Goal: Transaction & Acquisition: Purchase product/service

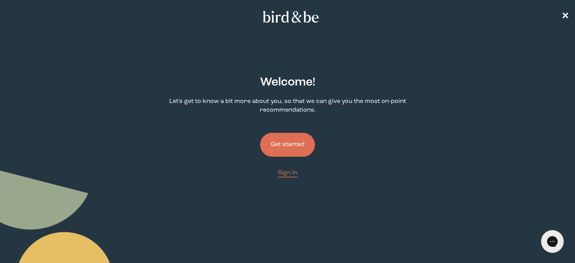
click at [304, 133] on button "Get started" at bounding box center [287, 145] width 55 height 24
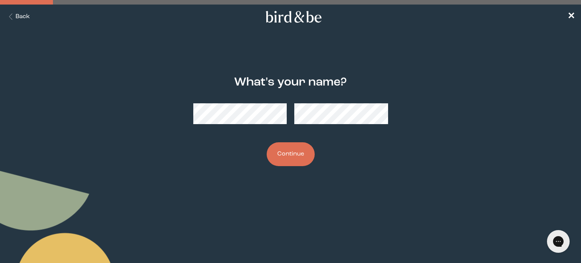
click at [298, 156] on button "Continue" at bounding box center [290, 154] width 48 height 24
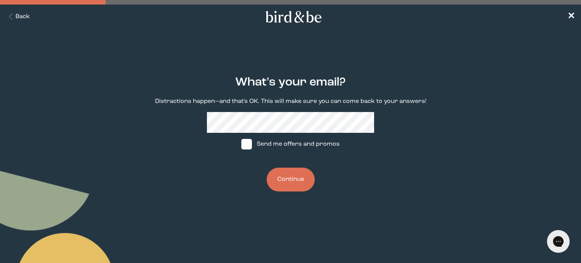
click at [302, 146] on label "Send me offers and promos" at bounding box center [290, 144] width 113 height 23
click at [241, 144] on input "Send me offers and promos" at bounding box center [241, 144] width 0 height 0
checkbox input "true"
click at [302, 179] on button "Continue" at bounding box center [290, 179] width 48 height 24
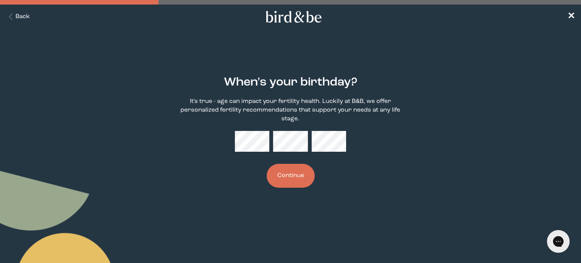
click at [292, 175] on button "Continue" at bounding box center [290, 176] width 48 height 24
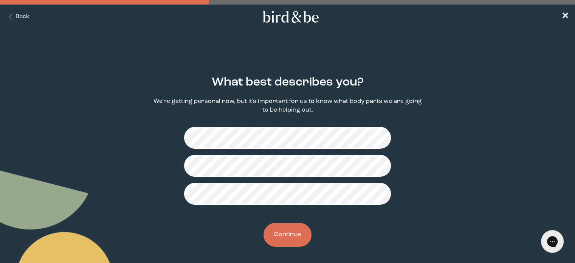
click at [289, 235] on button "Continue" at bounding box center [287, 235] width 48 height 24
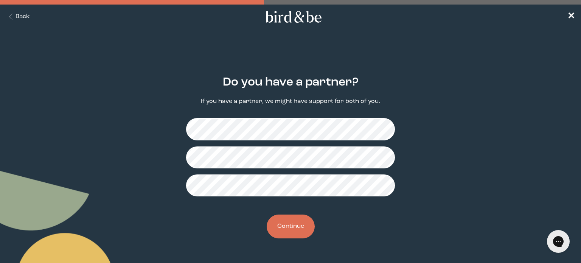
click at [293, 234] on button "Continue" at bounding box center [290, 226] width 48 height 24
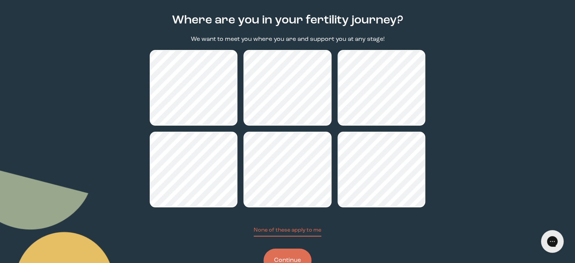
scroll to position [90, 0]
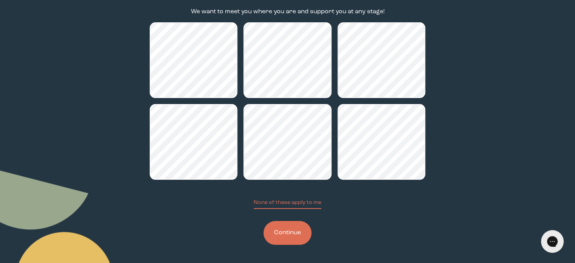
click at [288, 232] on button "Continue" at bounding box center [287, 233] width 48 height 24
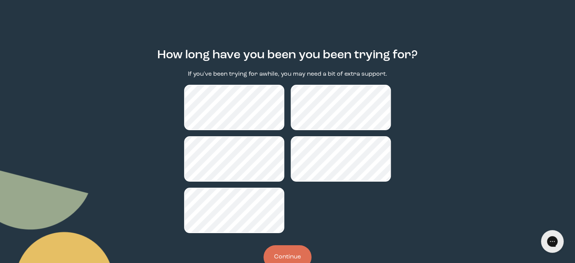
scroll to position [51, 0]
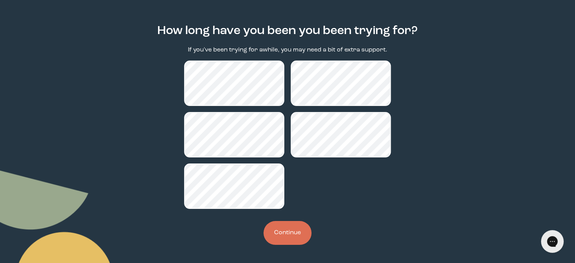
click at [292, 229] on button "Continue" at bounding box center [287, 233] width 48 height 24
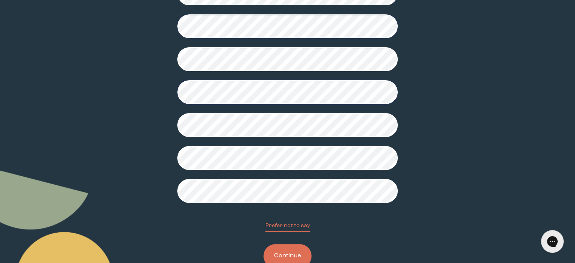
scroll to position [189, 0]
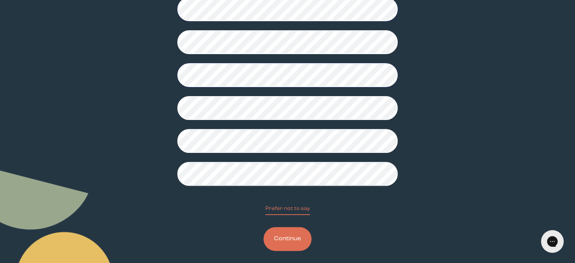
click at [286, 243] on button "Continue" at bounding box center [287, 239] width 48 height 24
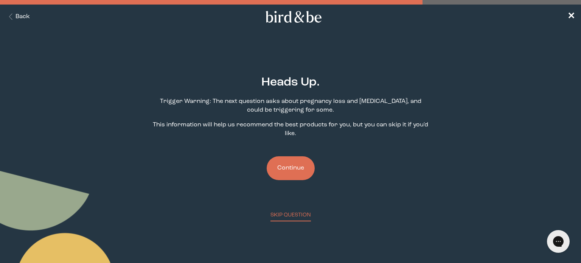
click at [295, 170] on button "Continue" at bounding box center [290, 168] width 48 height 24
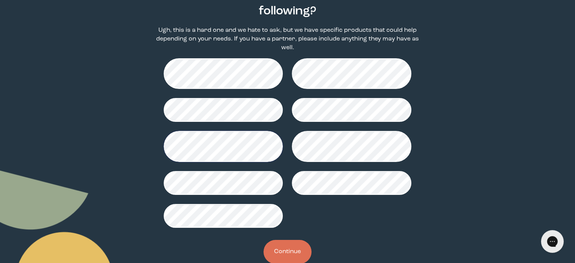
scroll to position [99, 0]
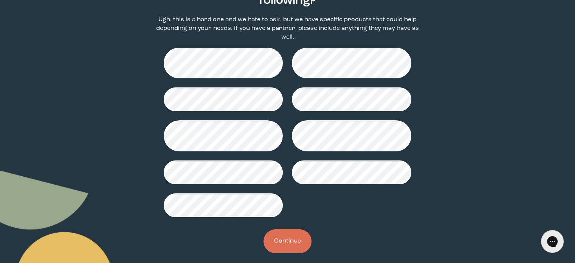
click at [290, 232] on button "Continue" at bounding box center [287, 241] width 48 height 24
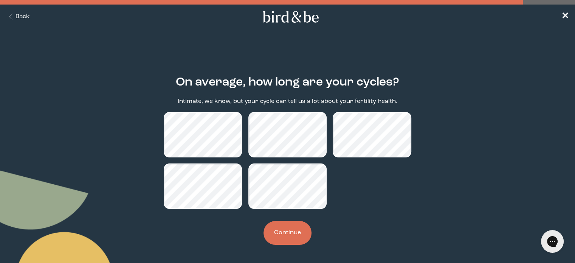
click at [301, 235] on button "Continue" at bounding box center [287, 233] width 48 height 24
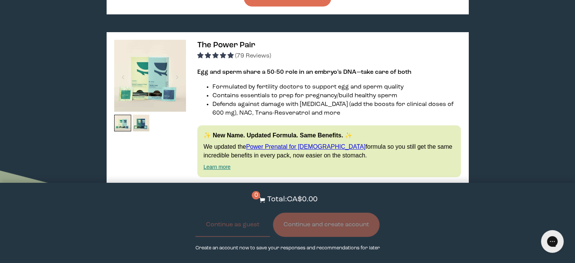
scroll to position [416, 0]
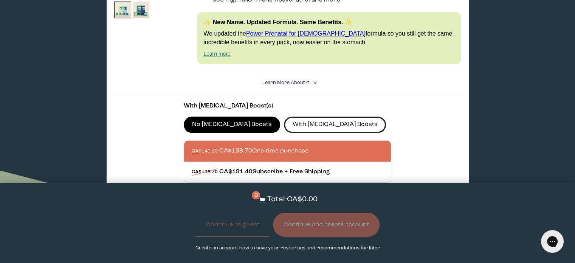
click at [284, 116] on label "With [MEDICAL_DATA] Boosts" at bounding box center [335, 124] width 102 height 16
click at [0, 0] on input "With [MEDICAL_DATA] Boosts" at bounding box center [0, 0] width 0 height 0
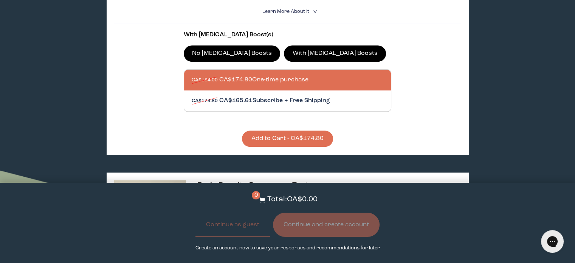
scroll to position [605, 0]
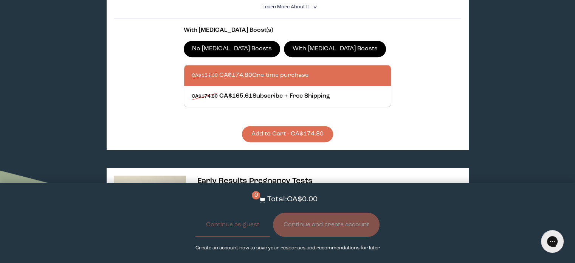
click at [307, 126] on button "Add to Cart - CA$174.80" at bounding box center [287, 134] width 91 height 16
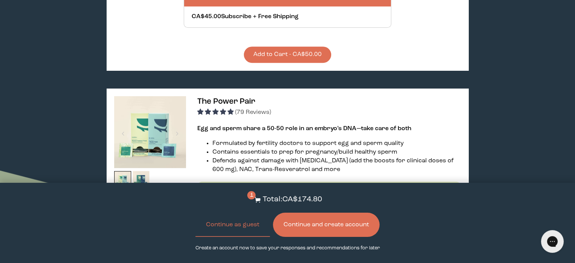
scroll to position [302, 0]
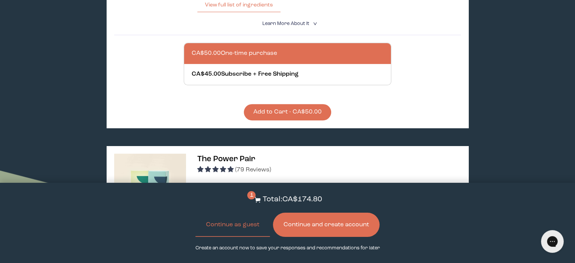
click at [301, 104] on button "Add to Cart - CA$50.00" at bounding box center [287, 112] width 87 height 16
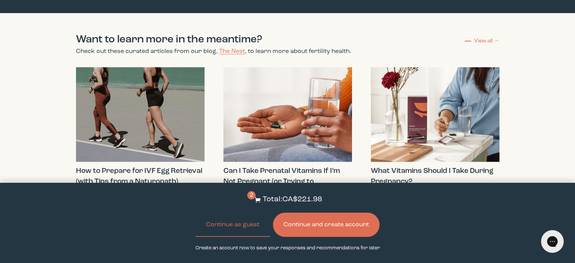
scroll to position [1701, 0]
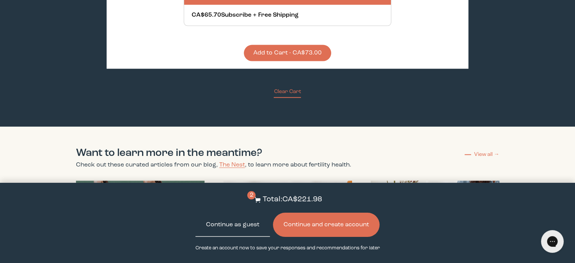
click at [250, 230] on button "Continue as guest" at bounding box center [232, 224] width 74 height 24
